Goal: Book appointment/travel/reservation

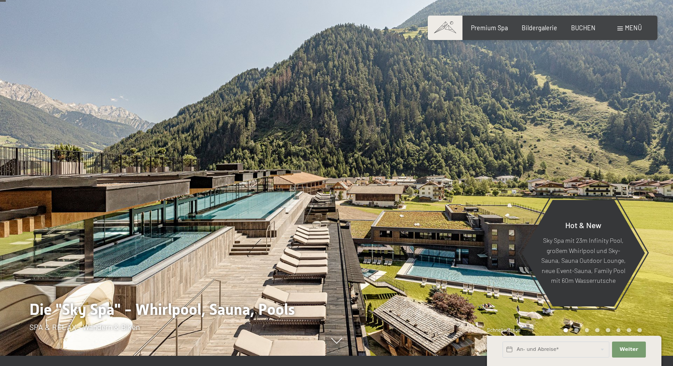
scroll to position [4, 0]
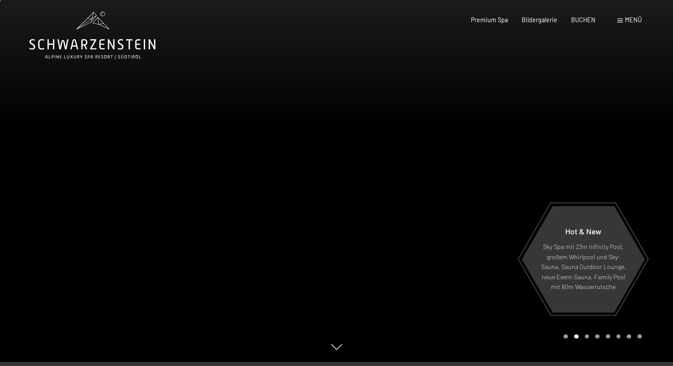
click at [630, 16] on span "Menü" at bounding box center [633, 20] width 17 height 8
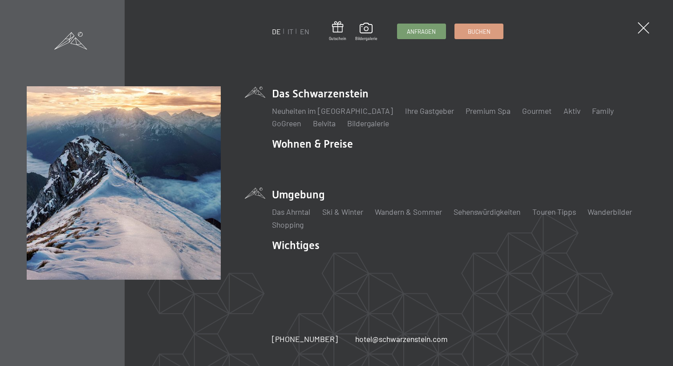
click at [290, 190] on li "Umgebung Das Ahrntal Ski & Winter Skifahren Skischule Wandern & Sommer Wandern …" at bounding box center [459, 208] width 374 height 43
click at [466, 214] on link "Sehenswürdigkeiten" at bounding box center [487, 212] width 67 height 10
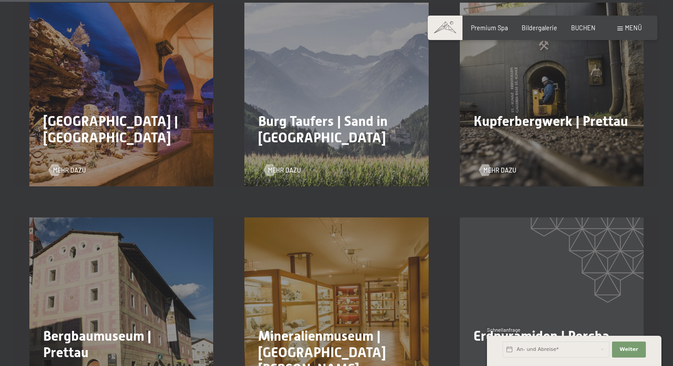
scroll to position [509, 0]
click at [493, 113] on span "Kupferbergwerk | Prettau" at bounding box center [551, 121] width 154 height 16
click at [496, 166] on div "Kupferbergwerk | Prettau Mehr dazu" at bounding box center [551, 94] width 215 height 184
click at [498, 166] on span "Mehr dazu" at bounding box center [508, 170] width 33 height 9
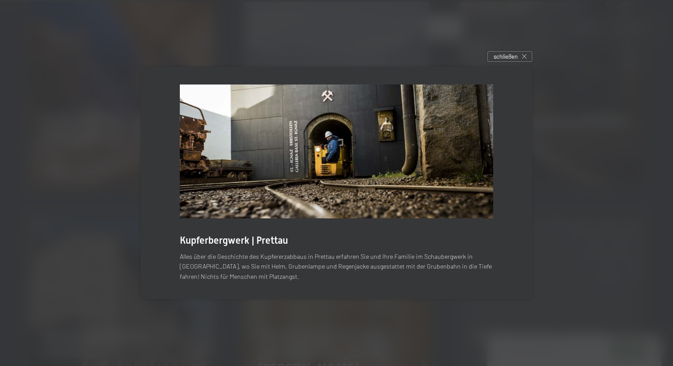
click at [602, 212] on div at bounding box center [336, 183] width 673 height 366
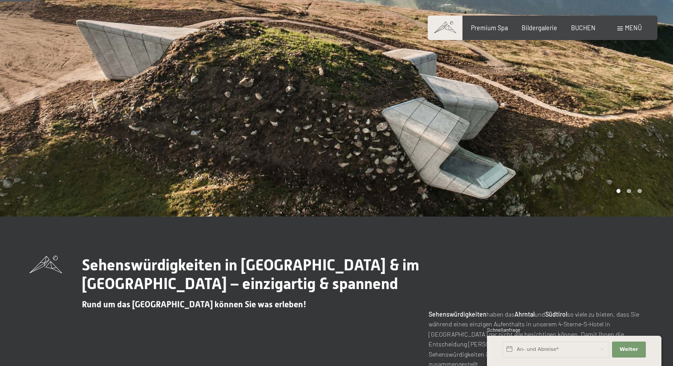
scroll to position [0, 0]
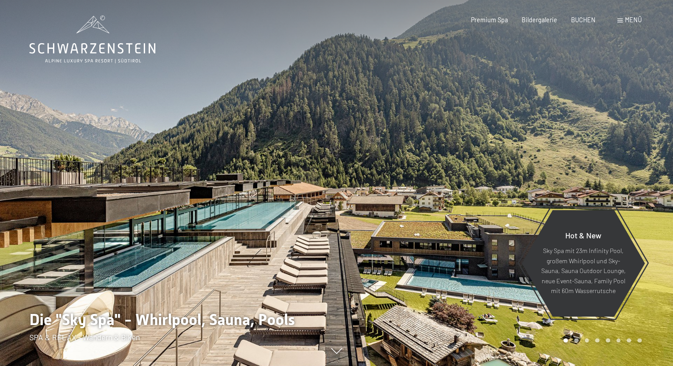
click at [617, 23] on div "Buchen Anfragen Premium Spa Bildergalerie BUCHEN Menü DE IT EN Gutschein Bilder…" at bounding box center [542, 20] width 198 height 9
click at [618, 23] on div "Menü" at bounding box center [629, 20] width 24 height 9
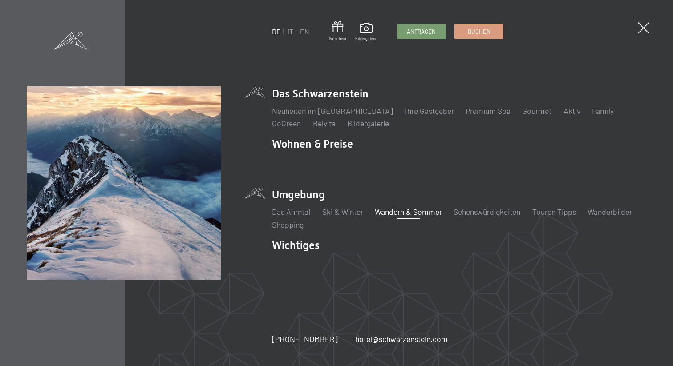
click at [404, 215] on link "Wandern & Sommer" at bounding box center [408, 212] width 67 height 10
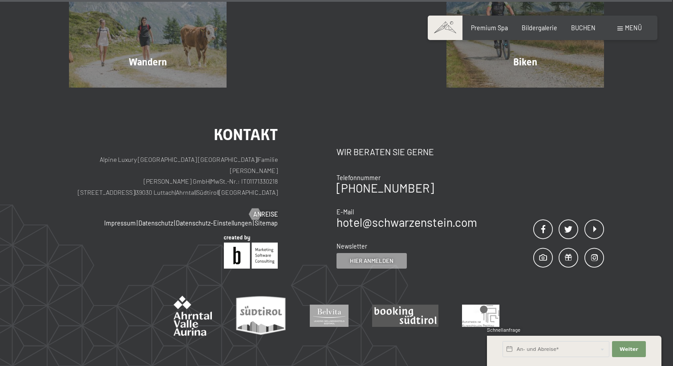
scroll to position [4162, 0]
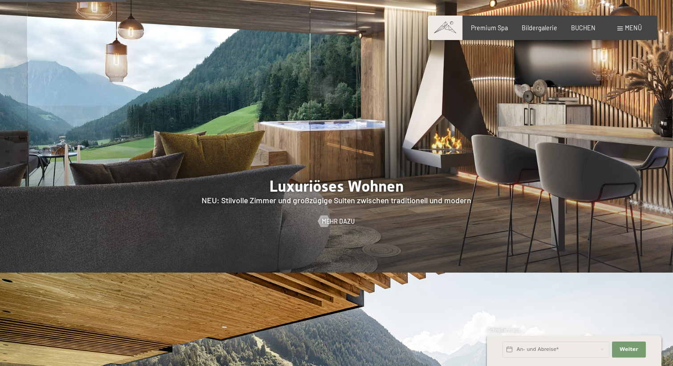
scroll to position [781, 0]
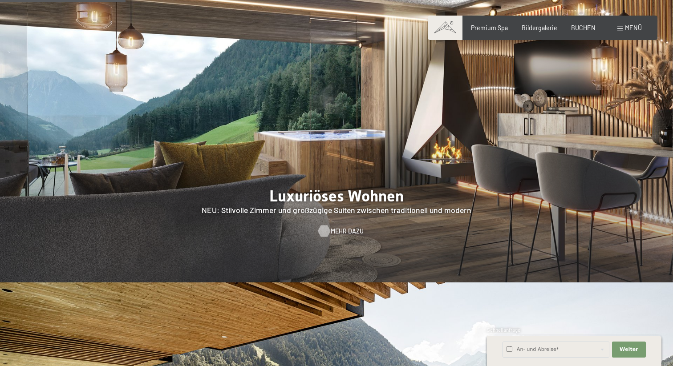
click at [327, 225] on div at bounding box center [323, 231] width 7 height 12
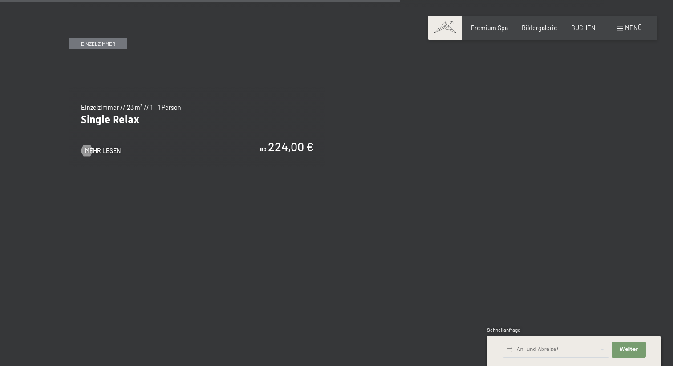
scroll to position [1461, 0]
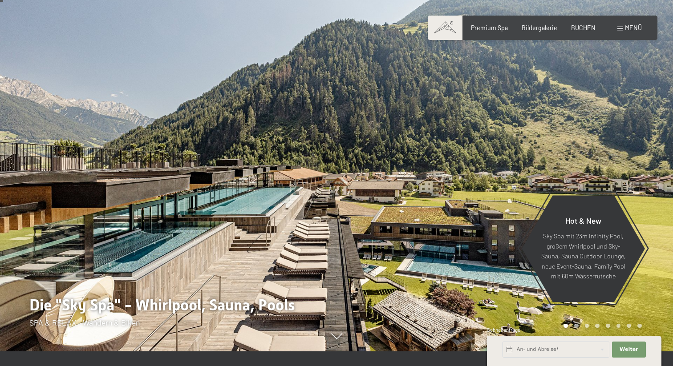
scroll to position [21, 0]
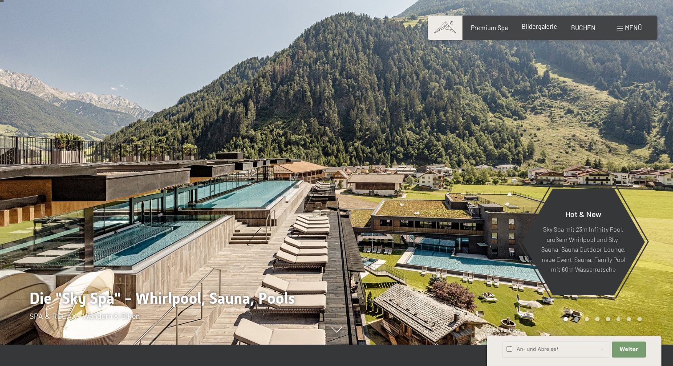
click at [542, 31] on div "Premium Spa Bildergalerie BUCHEN" at bounding box center [526, 28] width 166 height 9
click at [542, 29] on span "Bildergalerie" at bounding box center [540, 27] width 36 height 8
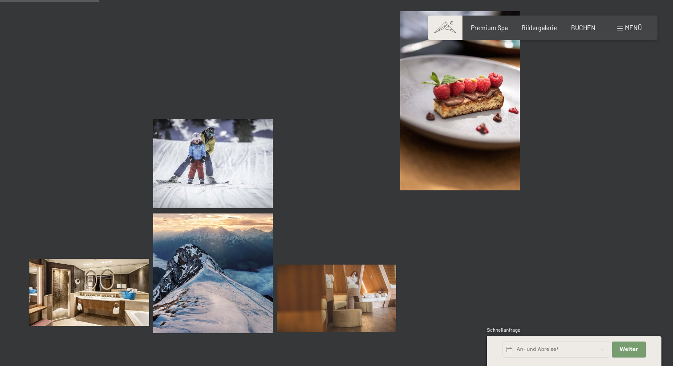
scroll to position [1496, 0]
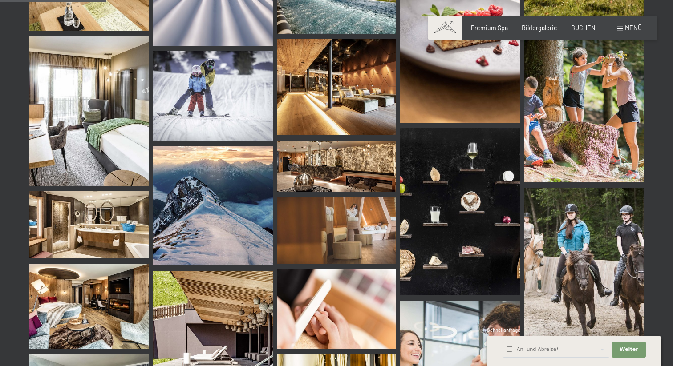
click at [588, 341] on div "An- und Abreise*" at bounding box center [556, 350] width 110 height 22
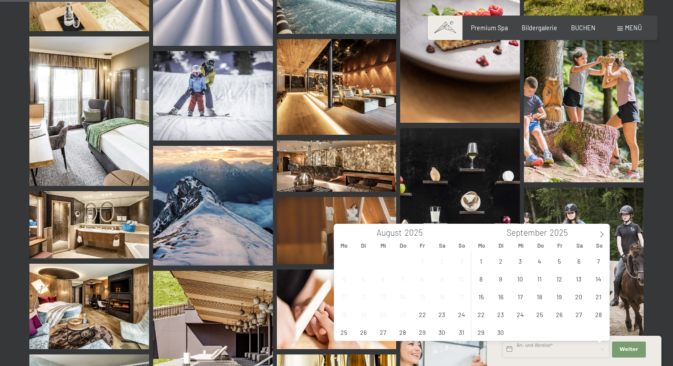
click at [577, 346] on input "text" at bounding box center [556, 350] width 107 height 16
click at [523, 298] on span "17" at bounding box center [519, 296] width 17 height 17
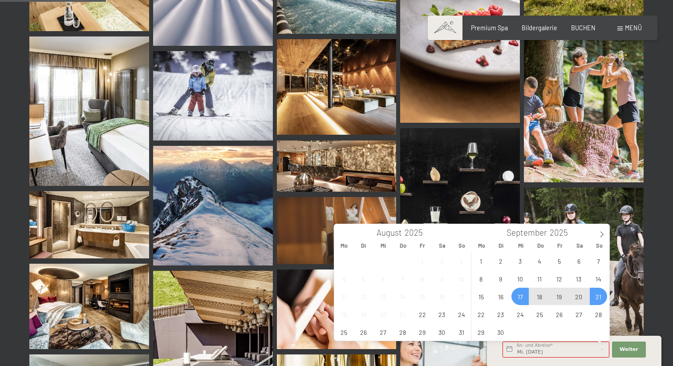
click at [597, 295] on span "21" at bounding box center [598, 296] width 17 height 17
type input "Mi. [DATE] - So. [DATE]"
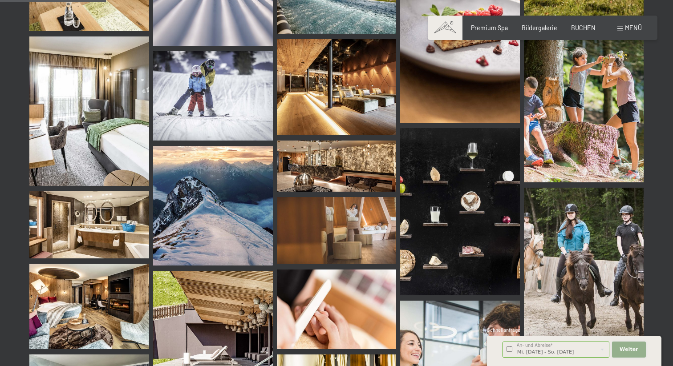
click at [626, 353] on button "Weiter Adressfelder ausblenden" at bounding box center [629, 350] width 34 height 16
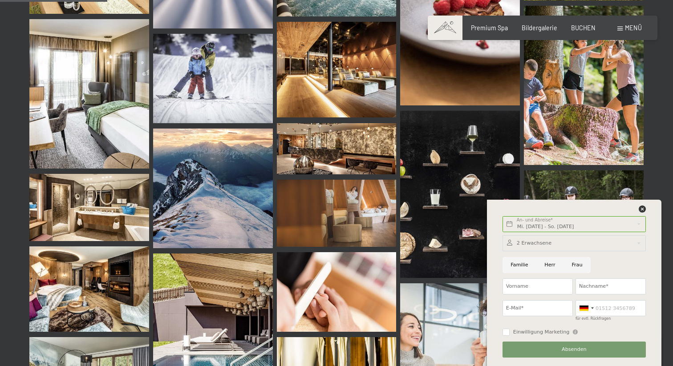
scroll to position [1514, 0]
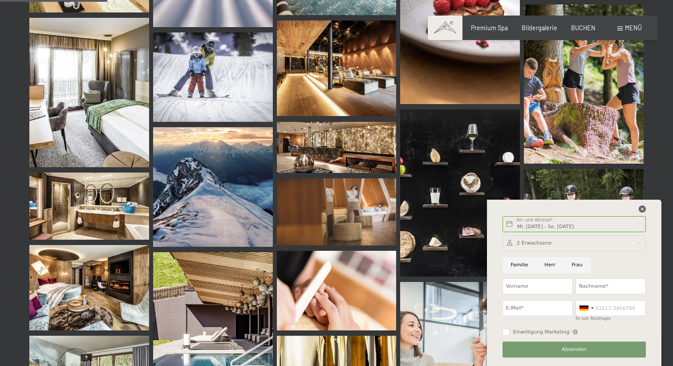
click at [640, 211] on icon at bounding box center [642, 209] width 7 height 7
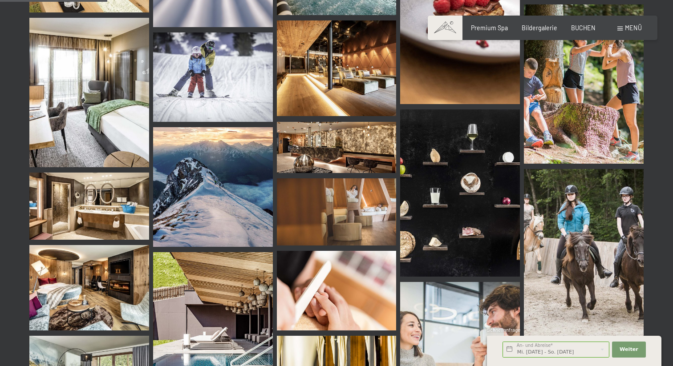
click at [629, 27] on span "Menü" at bounding box center [633, 28] width 17 height 8
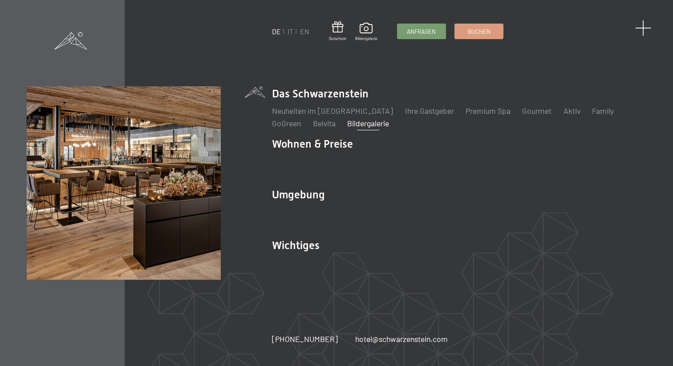
click at [645, 33] on span at bounding box center [643, 28] width 16 height 16
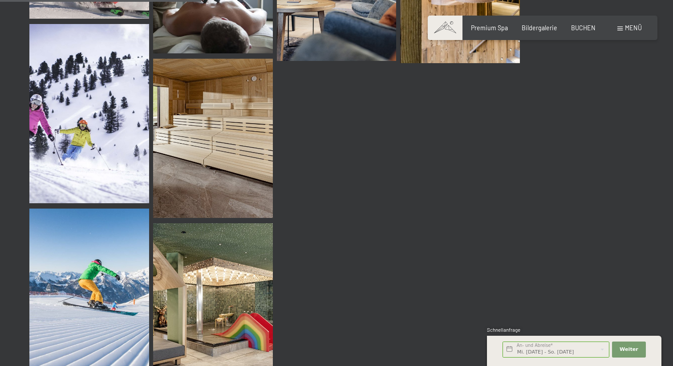
scroll to position [2884, 0]
